Goal: Transaction & Acquisition: Purchase product/service

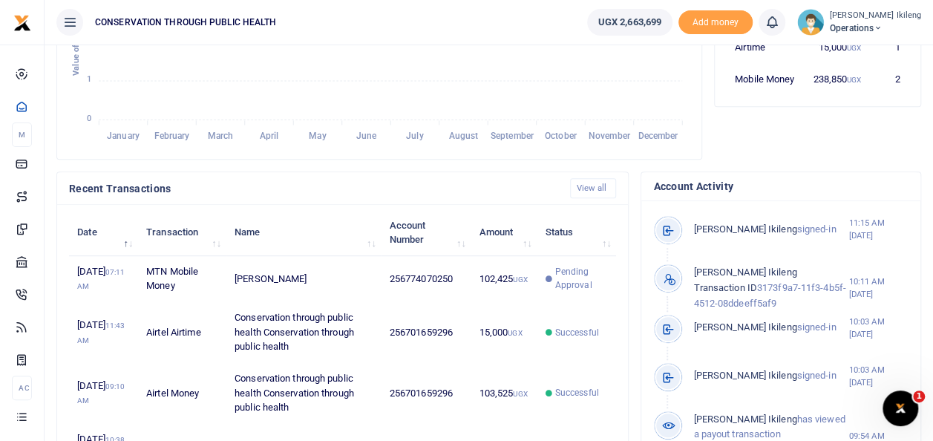
scroll to position [12, 12]
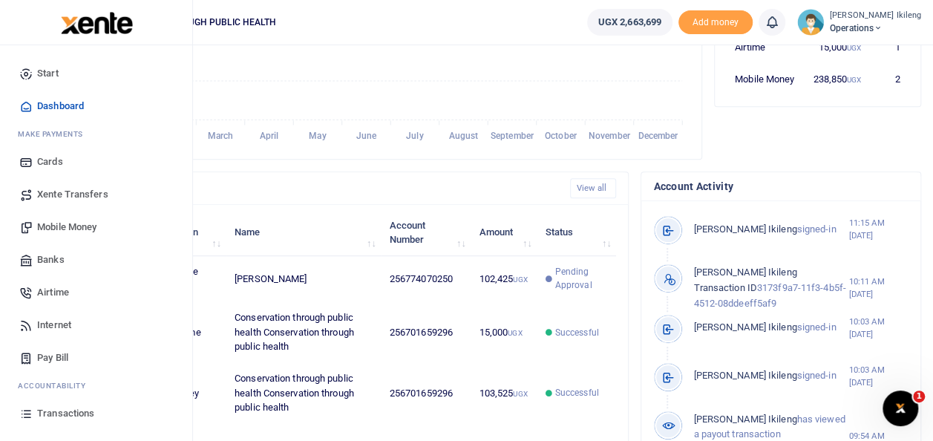
click at [71, 226] on span "Mobile Money" at bounding box center [66, 227] width 59 height 15
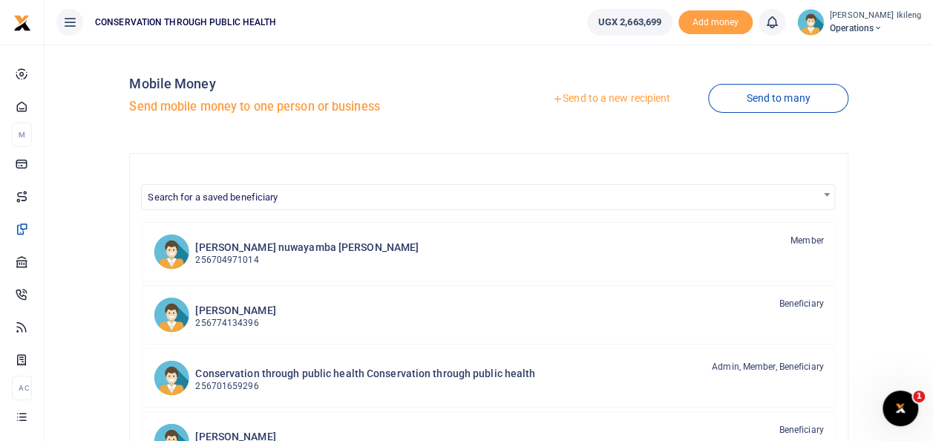
click at [612, 94] on link "Send to a new recipient" at bounding box center [612, 98] width 194 height 27
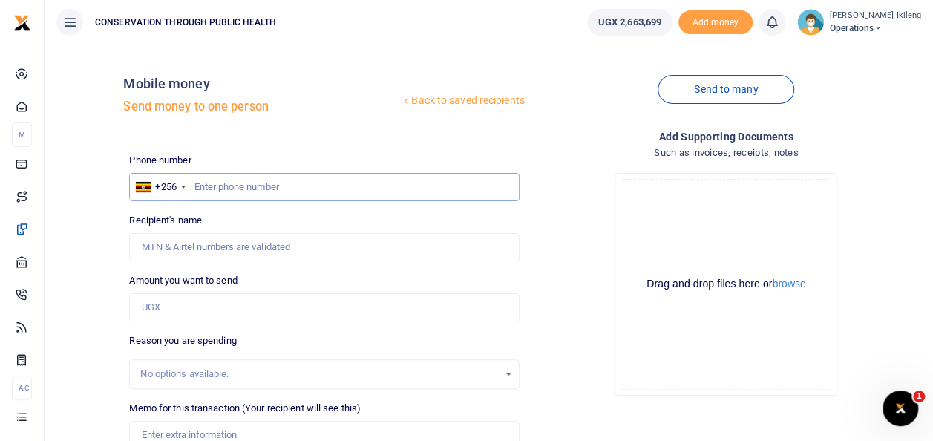
click at [245, 183] on input "text" at bounding box center [324, 187] width 390 height 28
type input "0706611421"
type input "[PERSON_NAME]"
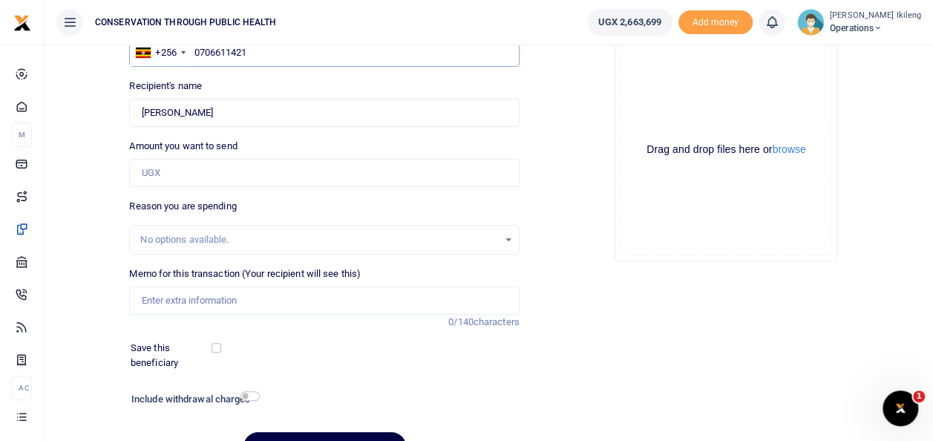
scroll to position [149, 0]
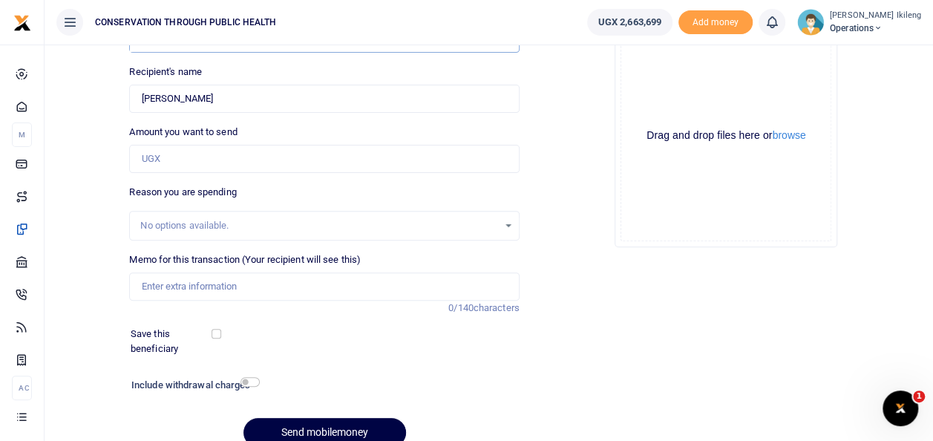
type input "0706611421"
click at [254, 163] on input "Amount you want to send" at bounding box center [324, 159] width 390 height 28
type input "50,000"
click at [200, 291] on input "Memo for this transaction (Your recipient will see this)" at bounding box center [324, 286] width 390 height 28
click at [200, 291] on input "expense for Dir" at bounding box center [324, 286] width 390 height 28
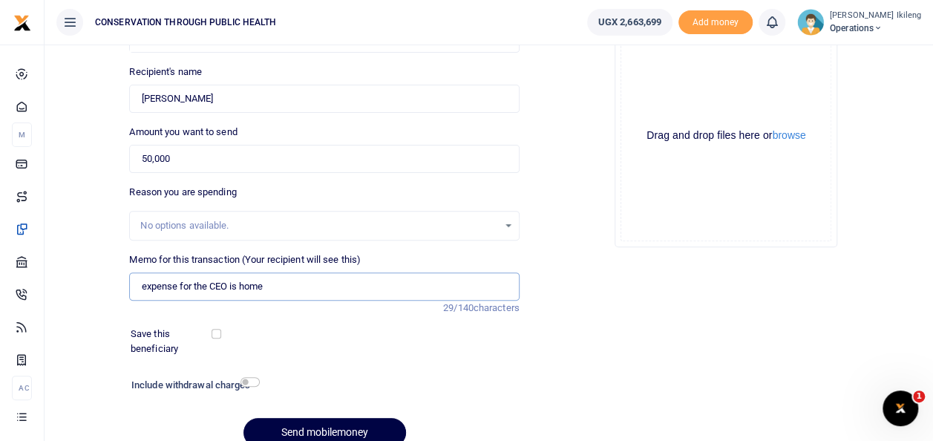
type input "expense for the CEO is home"
click at [248, 385] on input "checkbox" at bounding box center [250, 382] width 19 height 10
checkbox input "true"
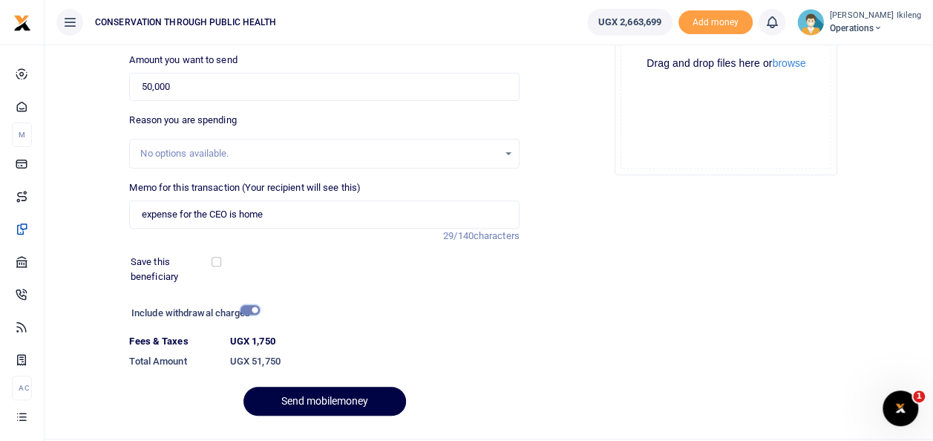
scroll to position [256, 0]
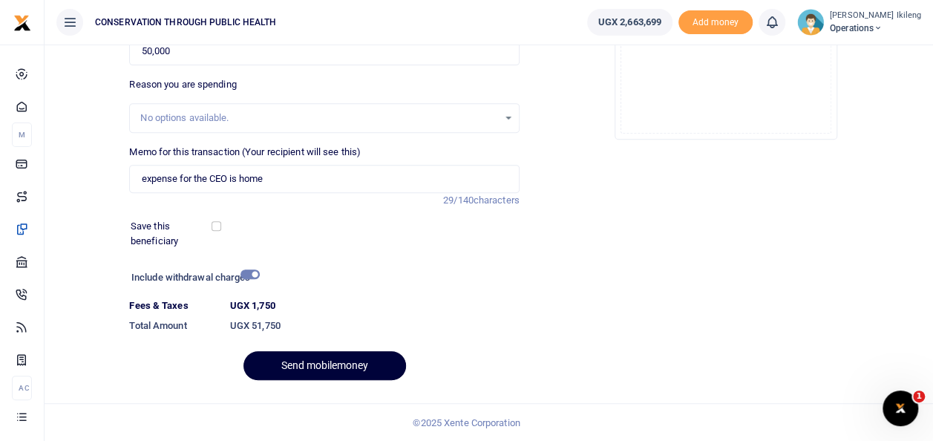
click at [356, 359] on button "Send mobilemoney" at bounding box center [325, 365] width 163 height 29
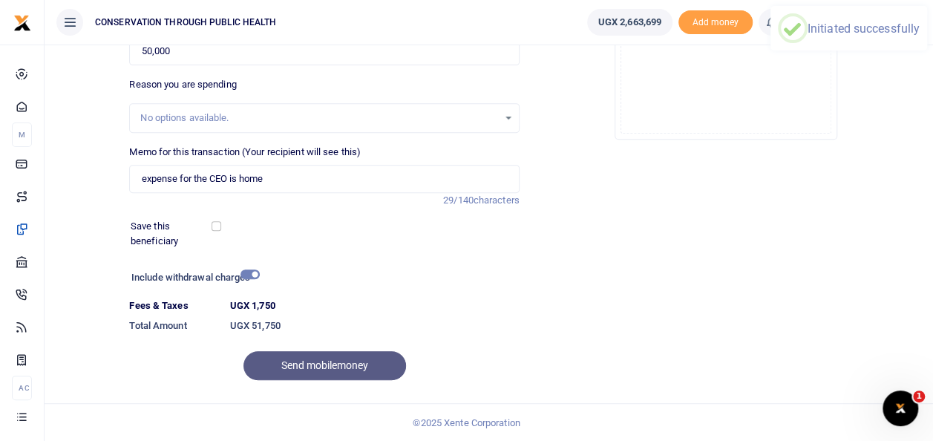
scroll to position [0, 0]
